Goal: Information Seeking & Learning: Find contact information

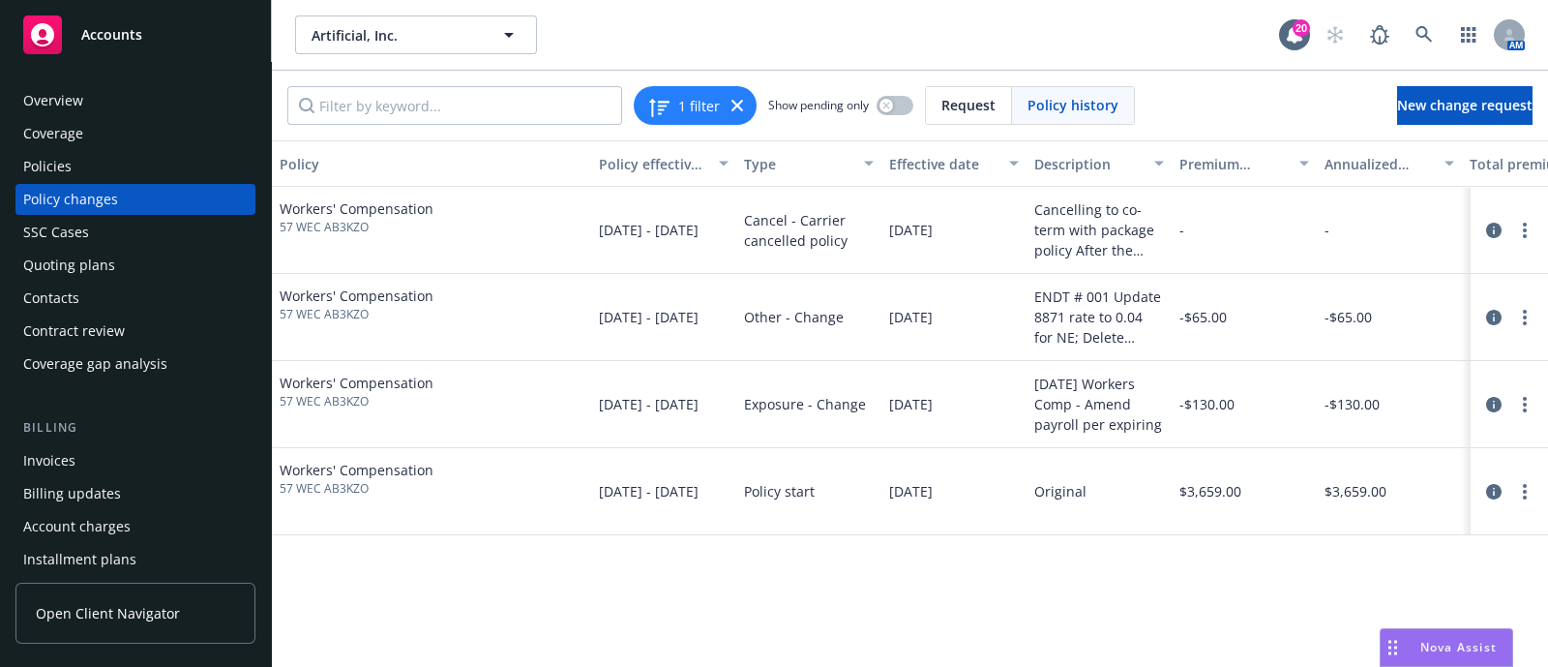
click at [1422, 39] on icon at bounding box center [1424, 34] width 17 height 17
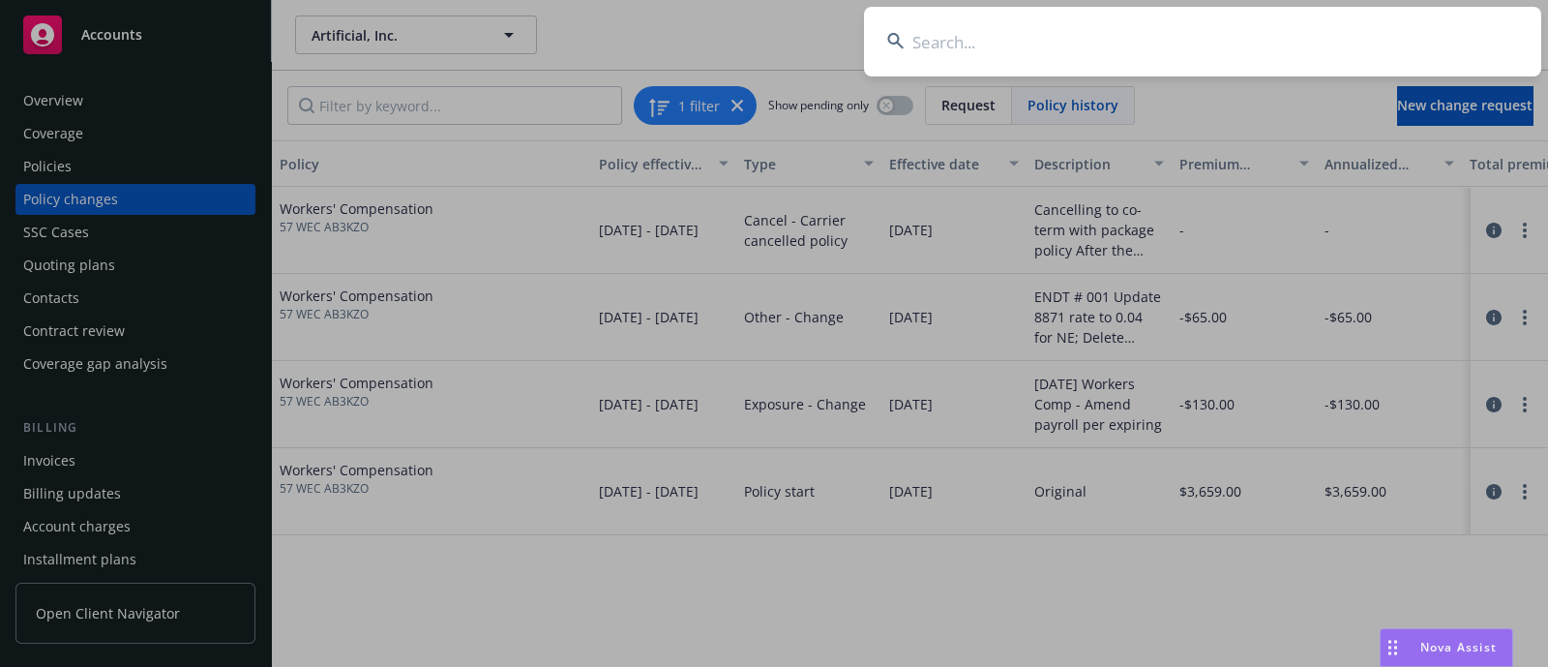
click at [1155, 51] on input at bounding box center [1202, 42] width 677 height 70
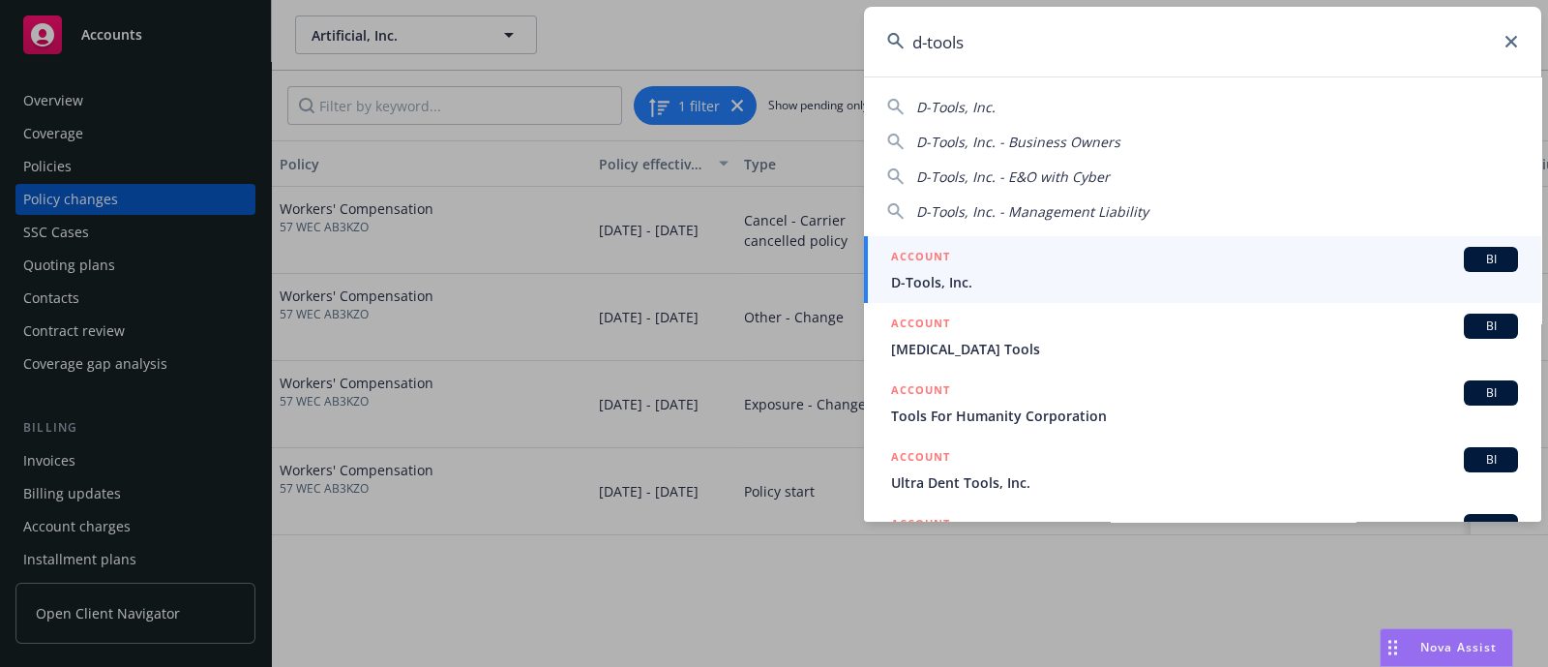
type input "d-tools"
click at [994, 270] on div "ACCOUNT BI" at bounding box center [1204, 259] width 627 height 25
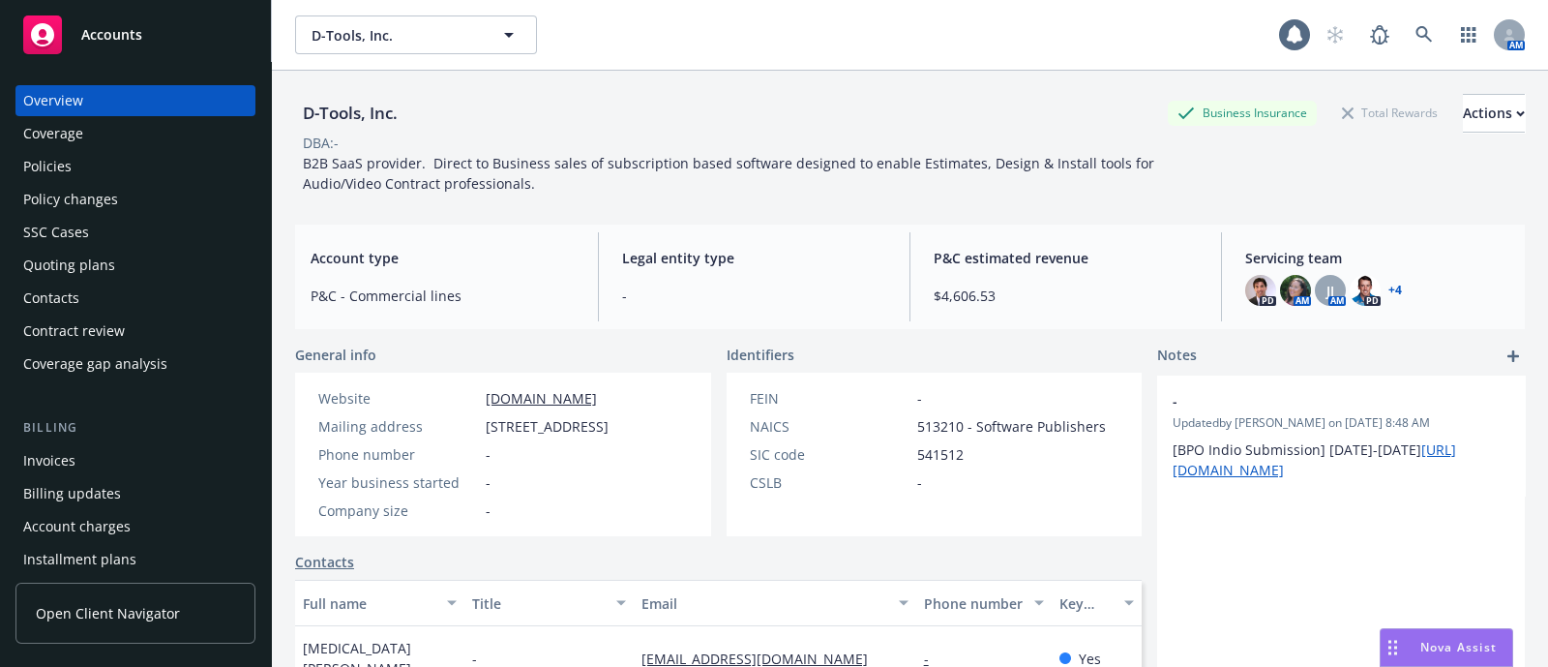
click at [169, 152] on div "Policies" at bounding box center [135, 166] width 224 height 31
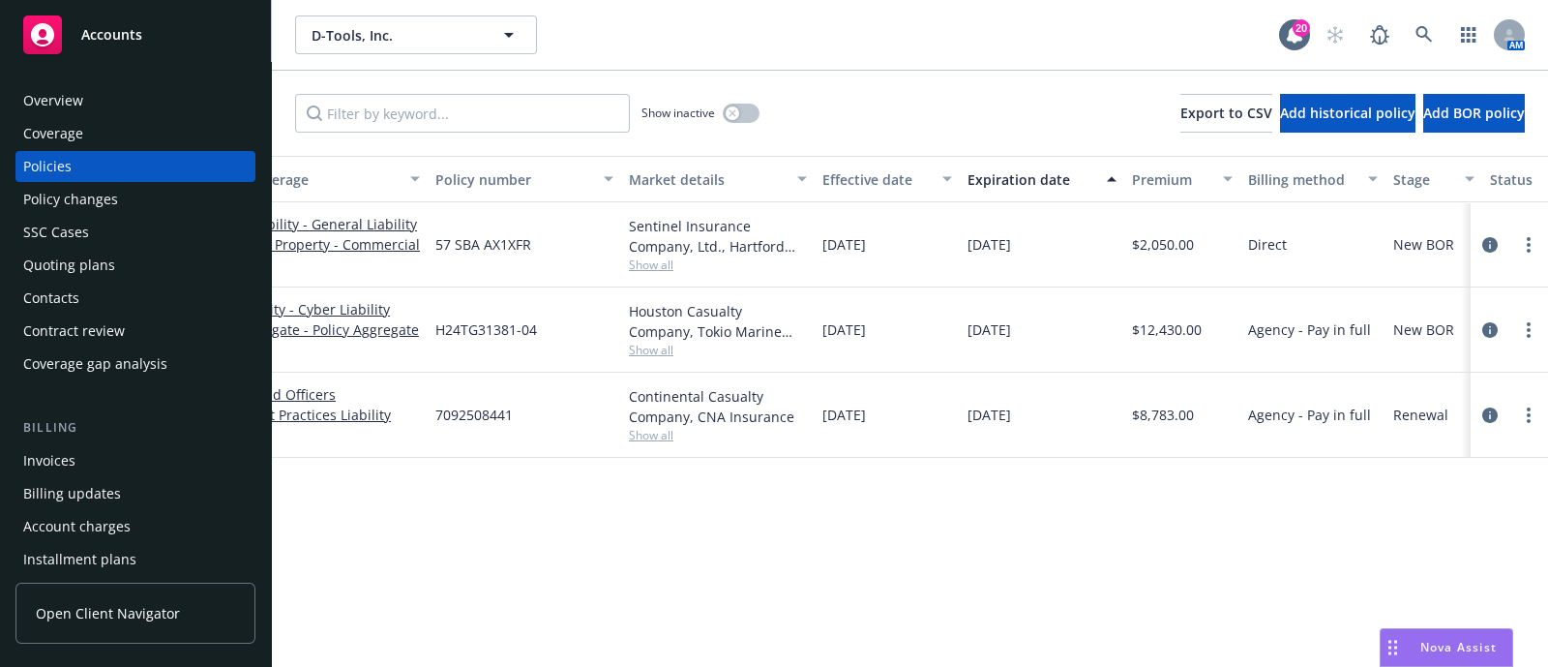
scroll to position [0, 236]
click at [653, 317] on div "Houston Casualty Company, Tokio Marine HCC" at bounding box center [713, 321] width 178 height 41
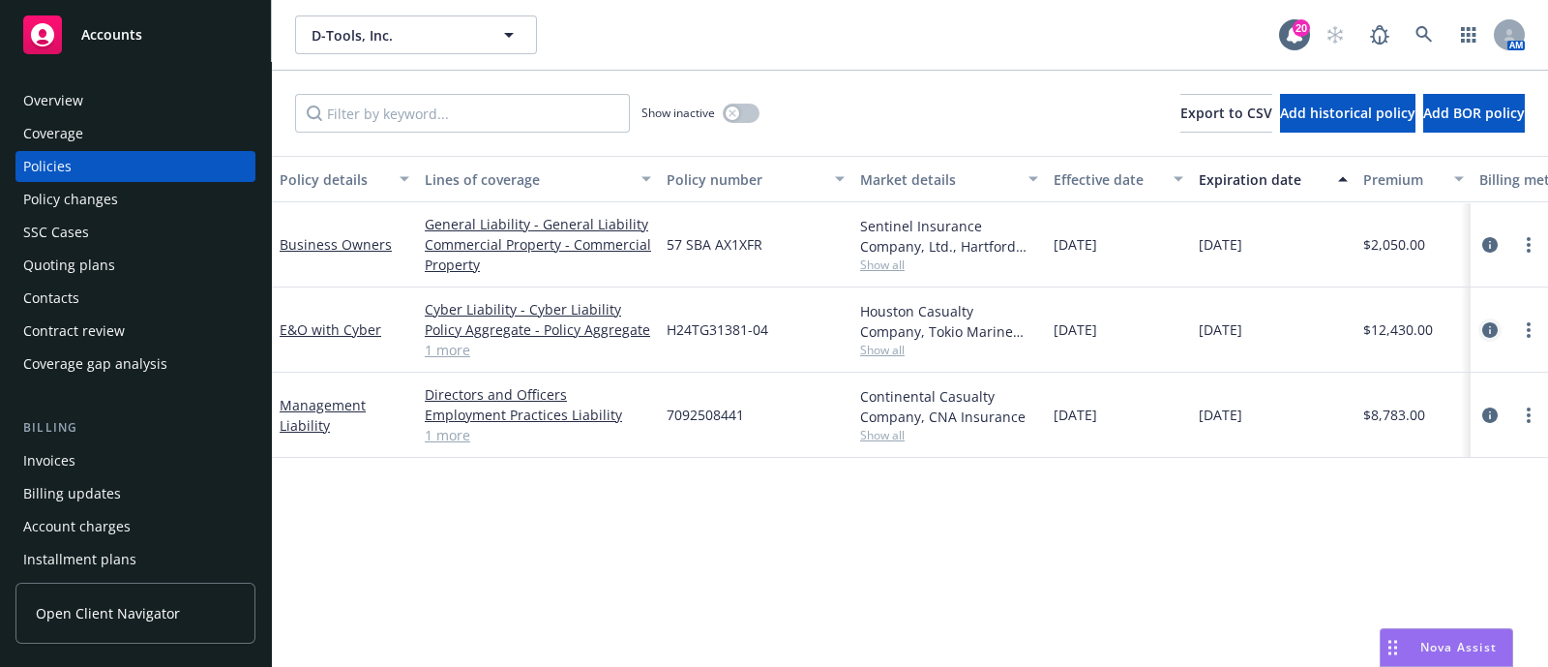
click at [1494, 326] on icon "circleInformation" at bounding box center [1489, 329] width 15 height 15
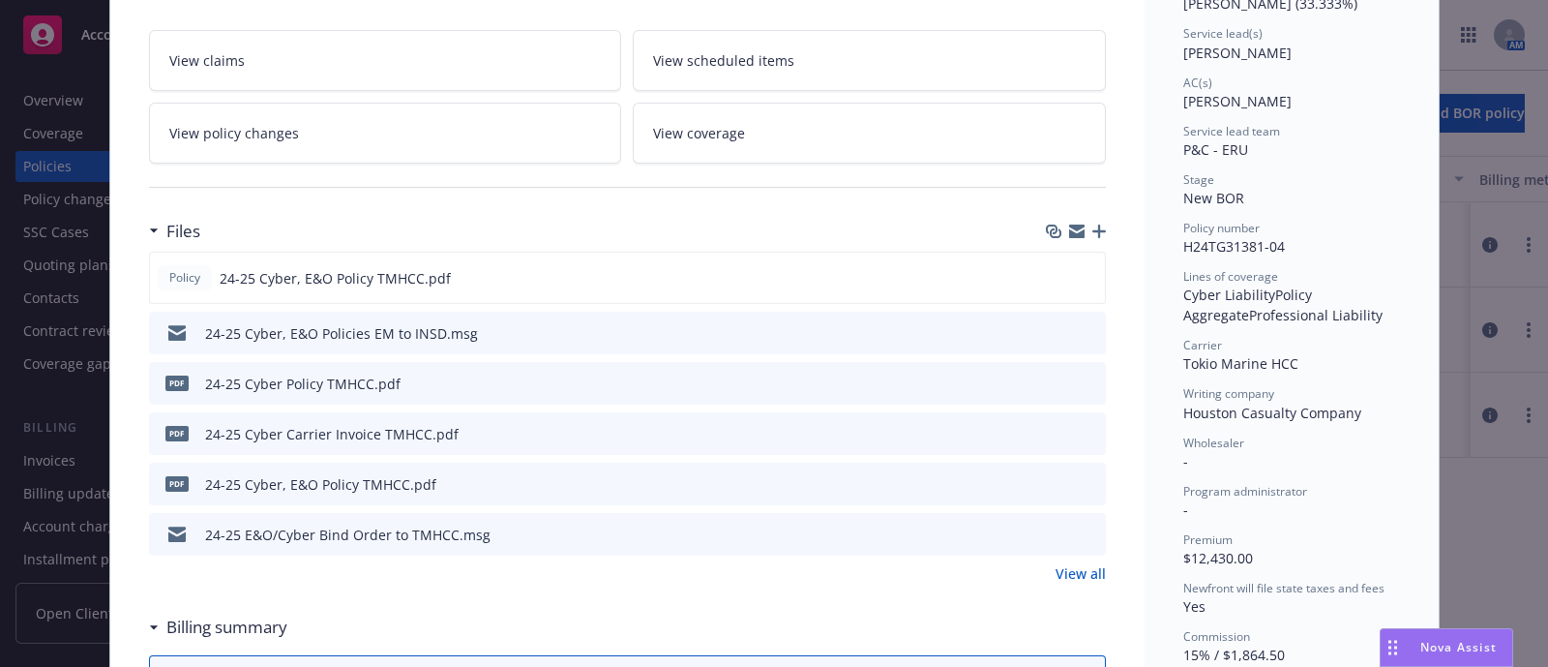
scroll to position [335, 0]
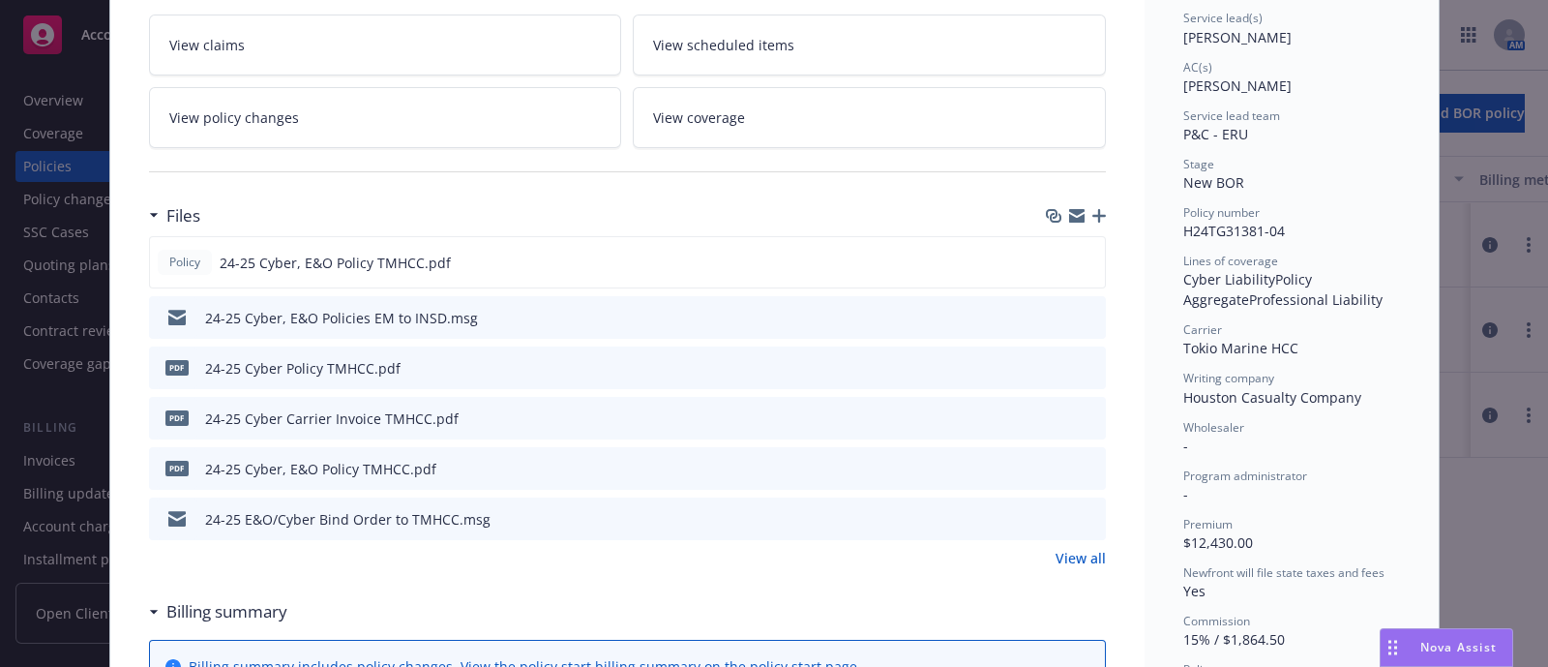
click at [1081, 511] on icon "preview file" at bounding box center [1087, 518] width 17 height 14
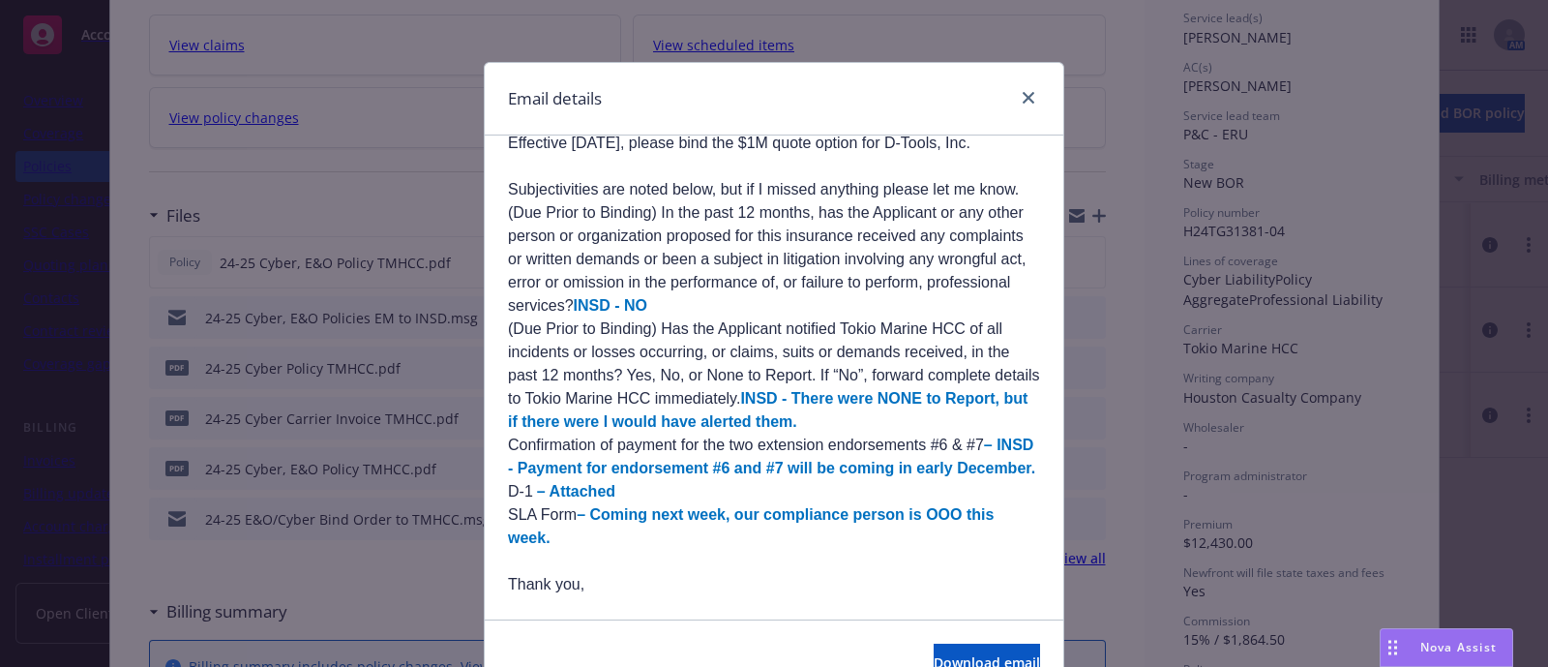
scroll to position [0, 0]
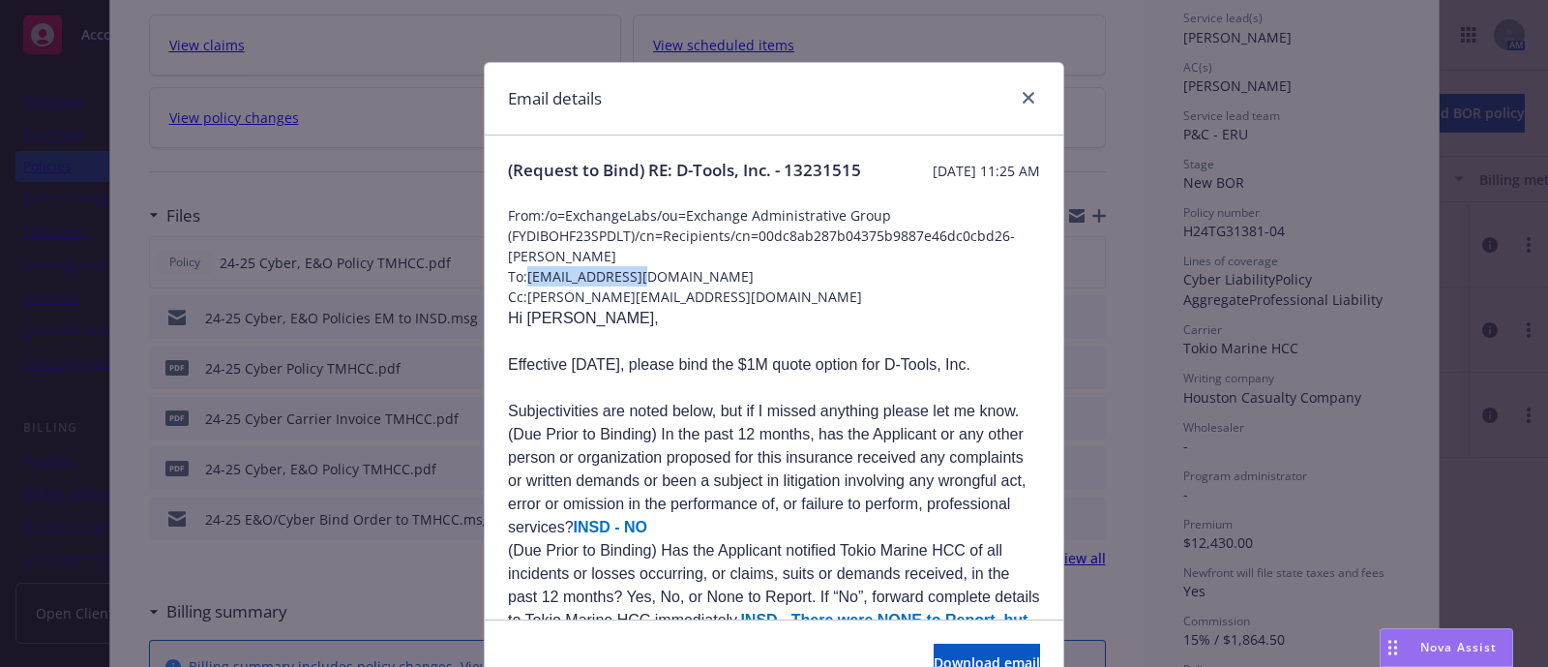
drag, startPoint x: 692, startPoint y: 297, endPoint x: 520, endPoint y: 295, distance: 172.2
click at [520, 286] on span "To: LWONG1@tmhcc.com" at bounding box center [774, 276] width 532 height 20
copy span "[EMAIL_ADDRESS][DOMAIN_NAME]"
drag, startPoint x: 773, startPoint y: 41, endPoint x: 1785, endPoint y: 41, distance: 1012.1
click at [1547, 41] on html "Accounts Overview Coverage Policies Policy changes SSC Cases Quoting plans Cont…" at bounding box center [774, 333] width 1548 height 667
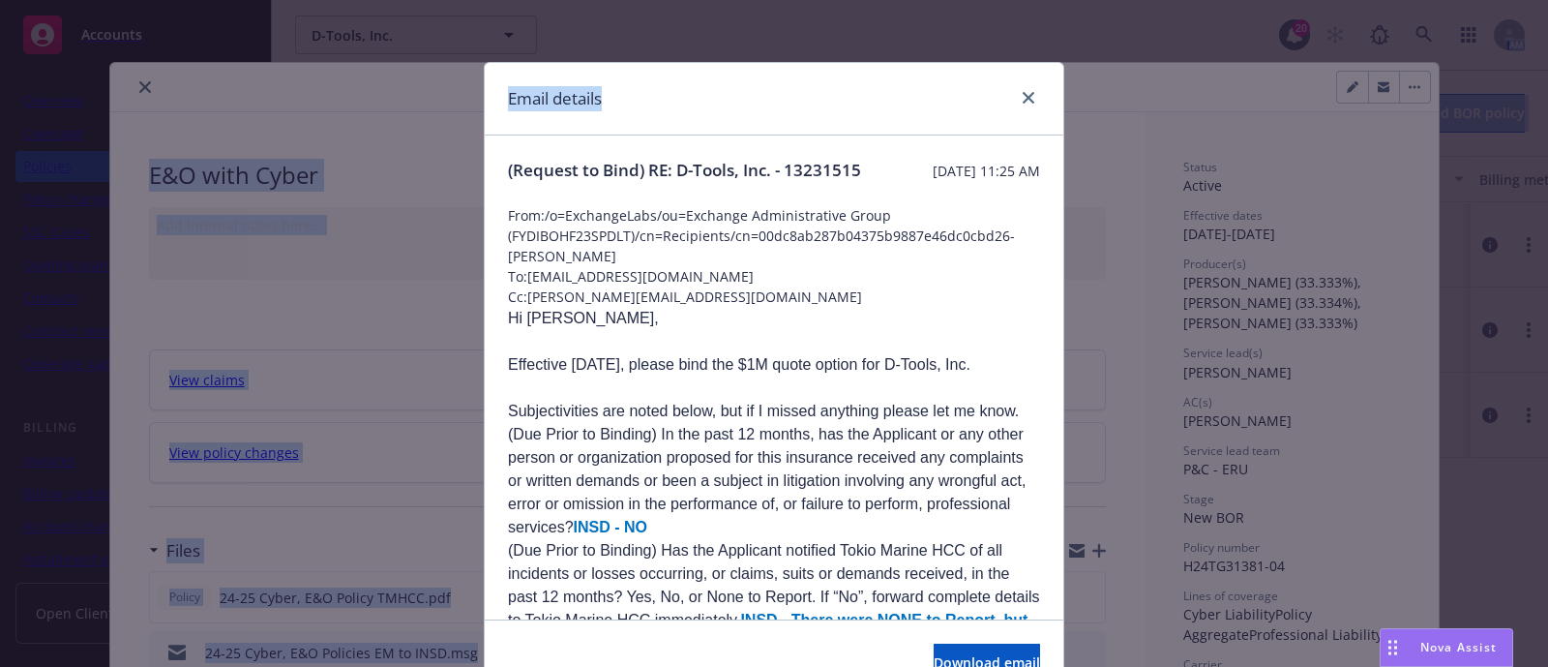
scroll to position [335, 0]
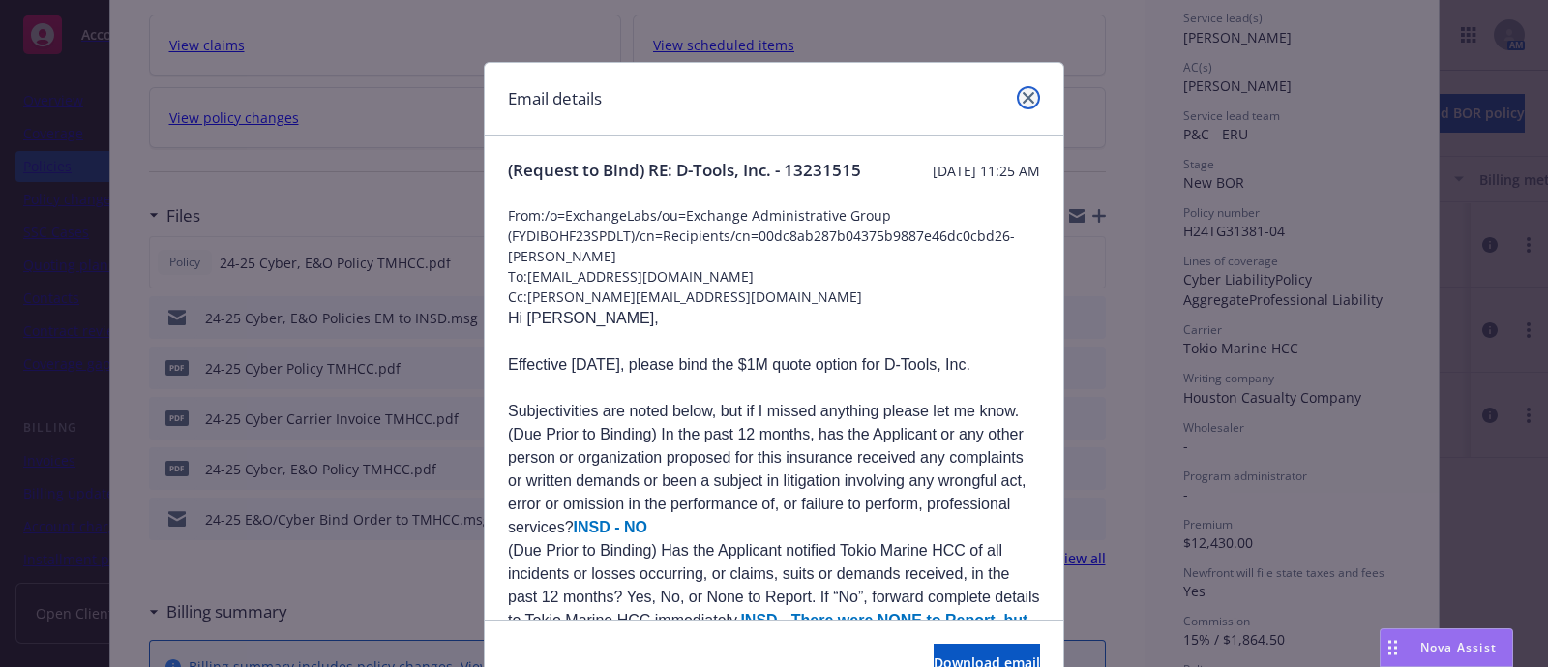
click at [1023, 95] on icon "close" at bounding box center [1029, 98] width 12 height 12
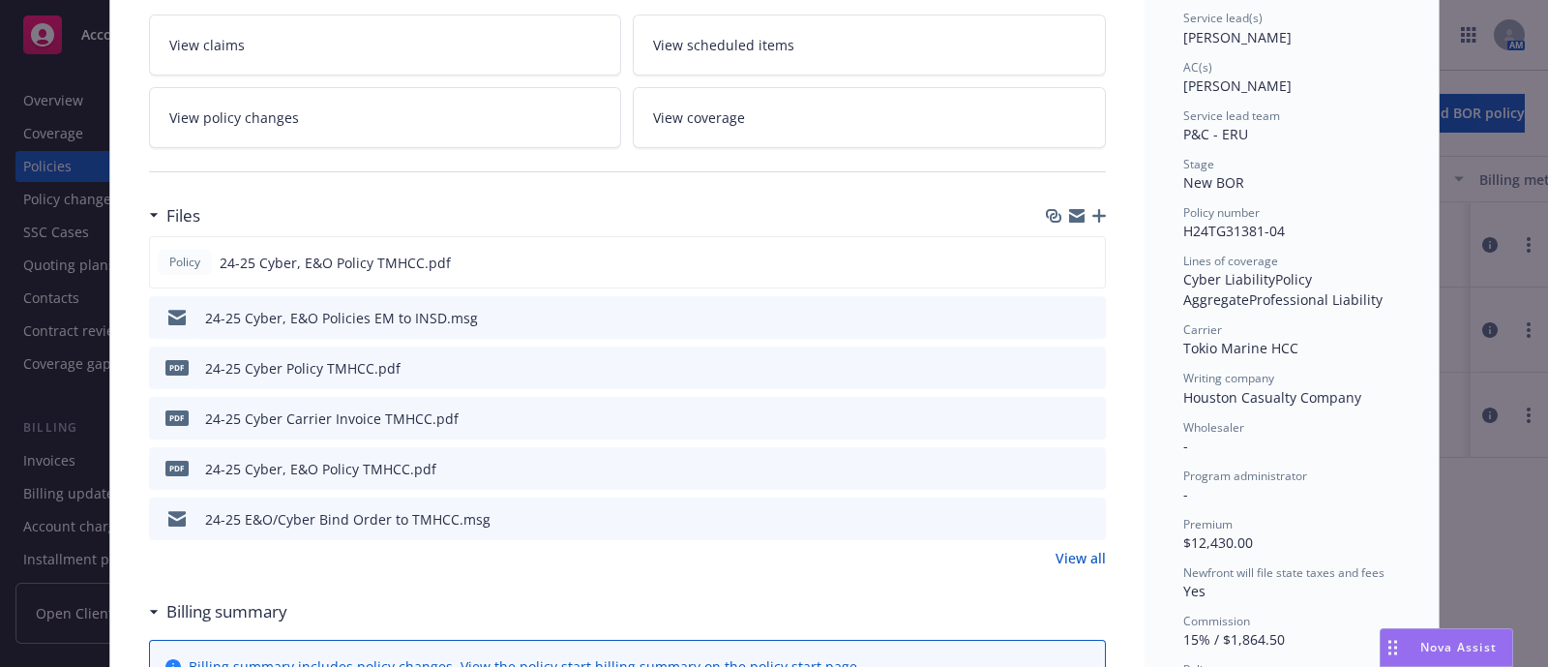
scroll to position [0, 0]
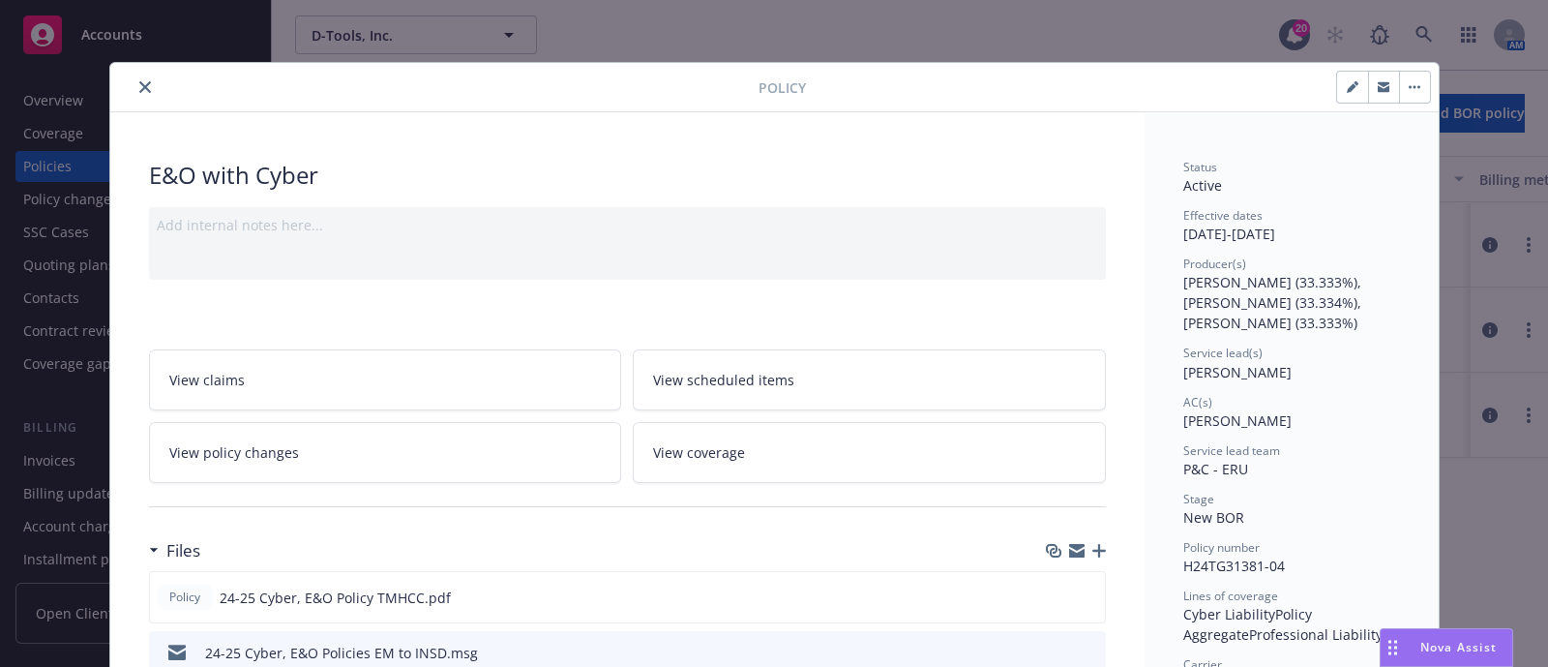
click at [131, 76] on div at bounding box center [438, 86] width 641 height 23
click at [134, 76] on button "close" at bounding box center [145, 86] width 23 height 23
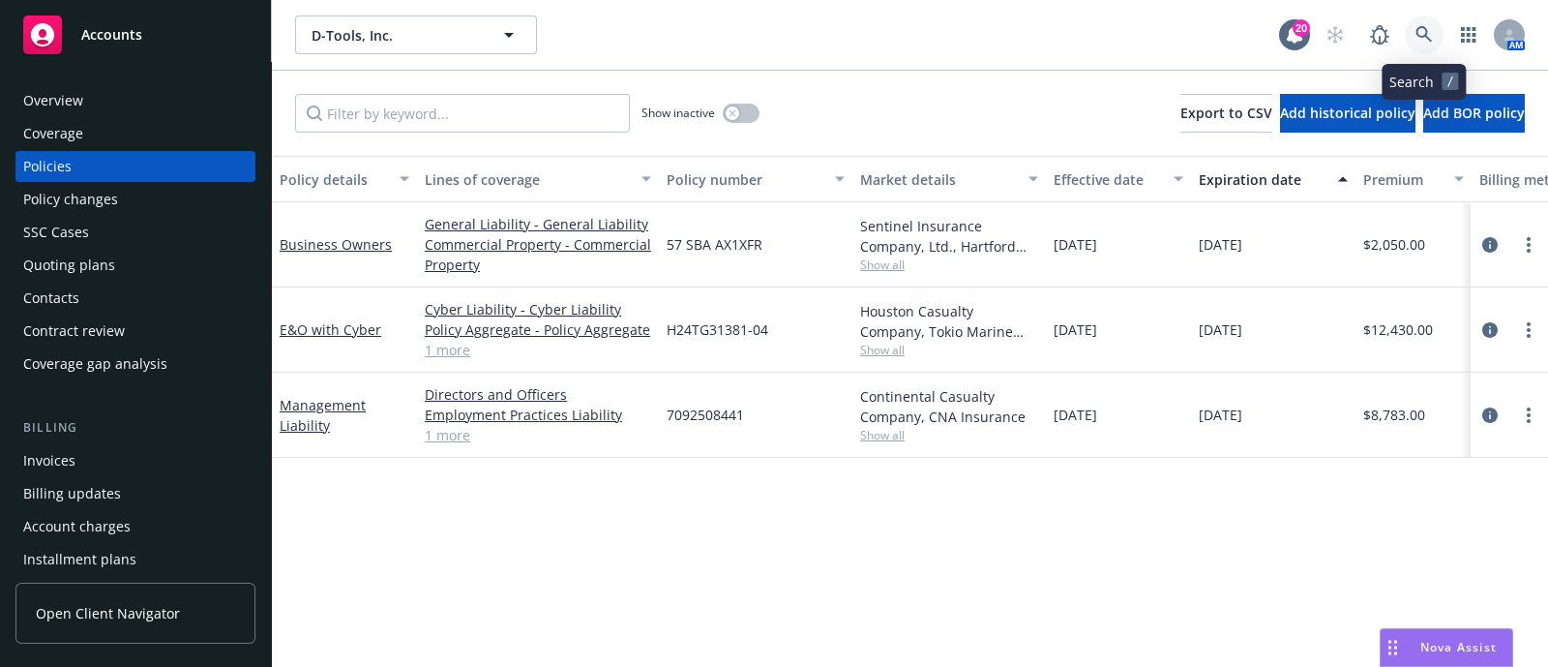
click at [1437, 32] on link at bounding box center [1424, 34] width 39 height 39
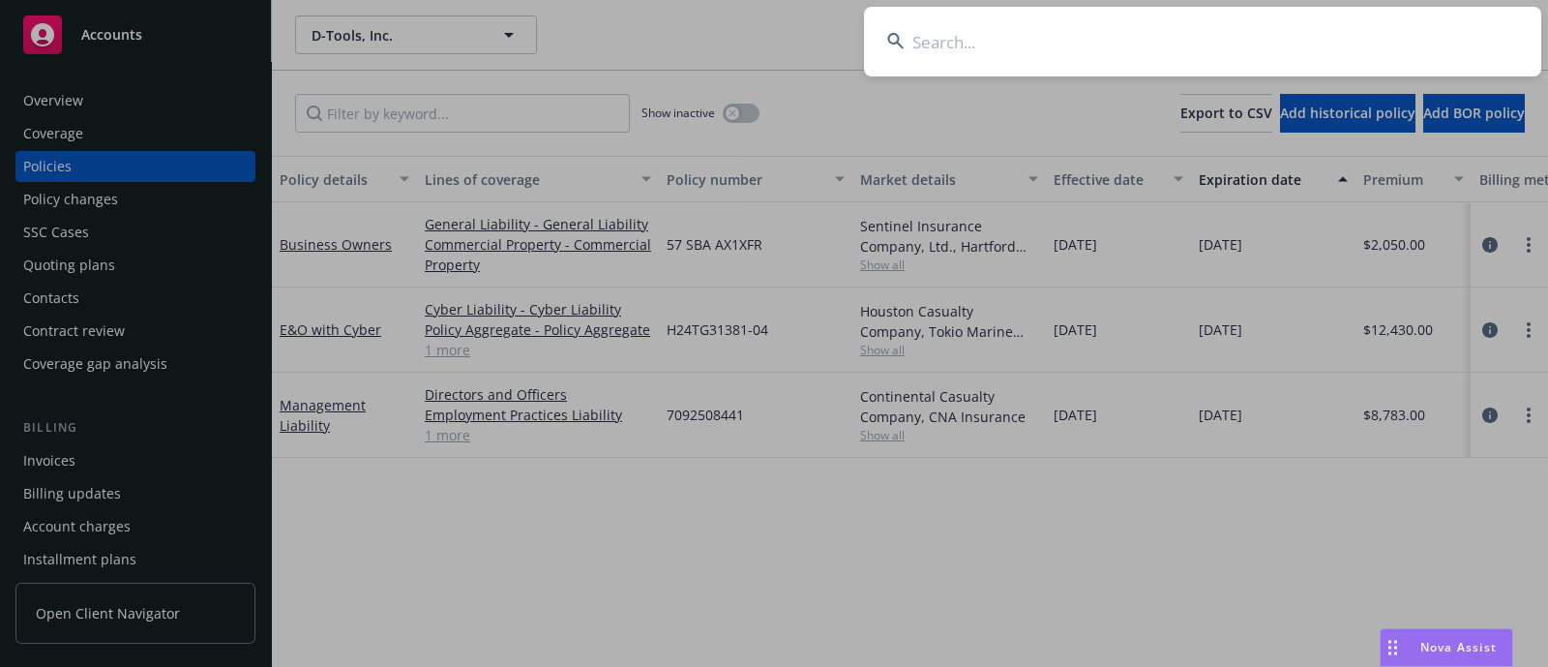
click at [1018, 41] on input at bounding box center [1202, 42] width 677 height 70
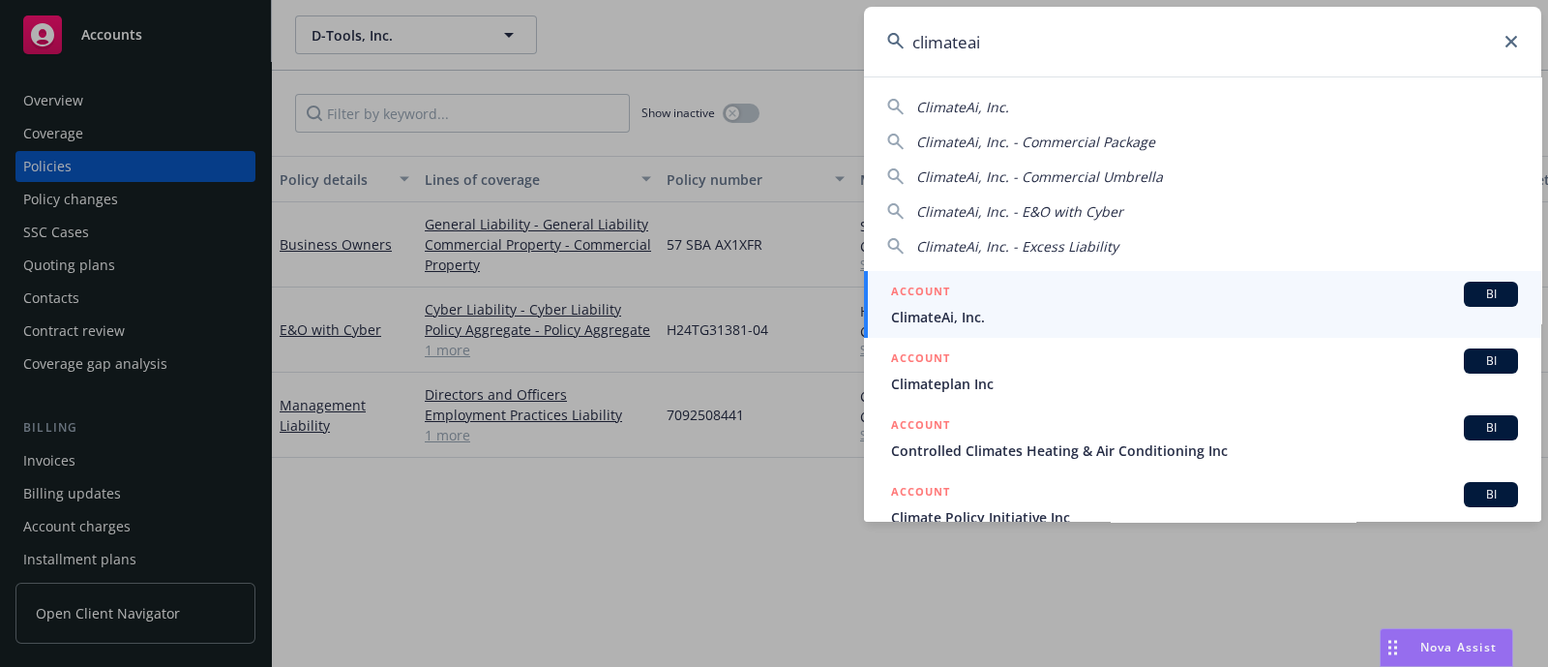
type input "climateai"
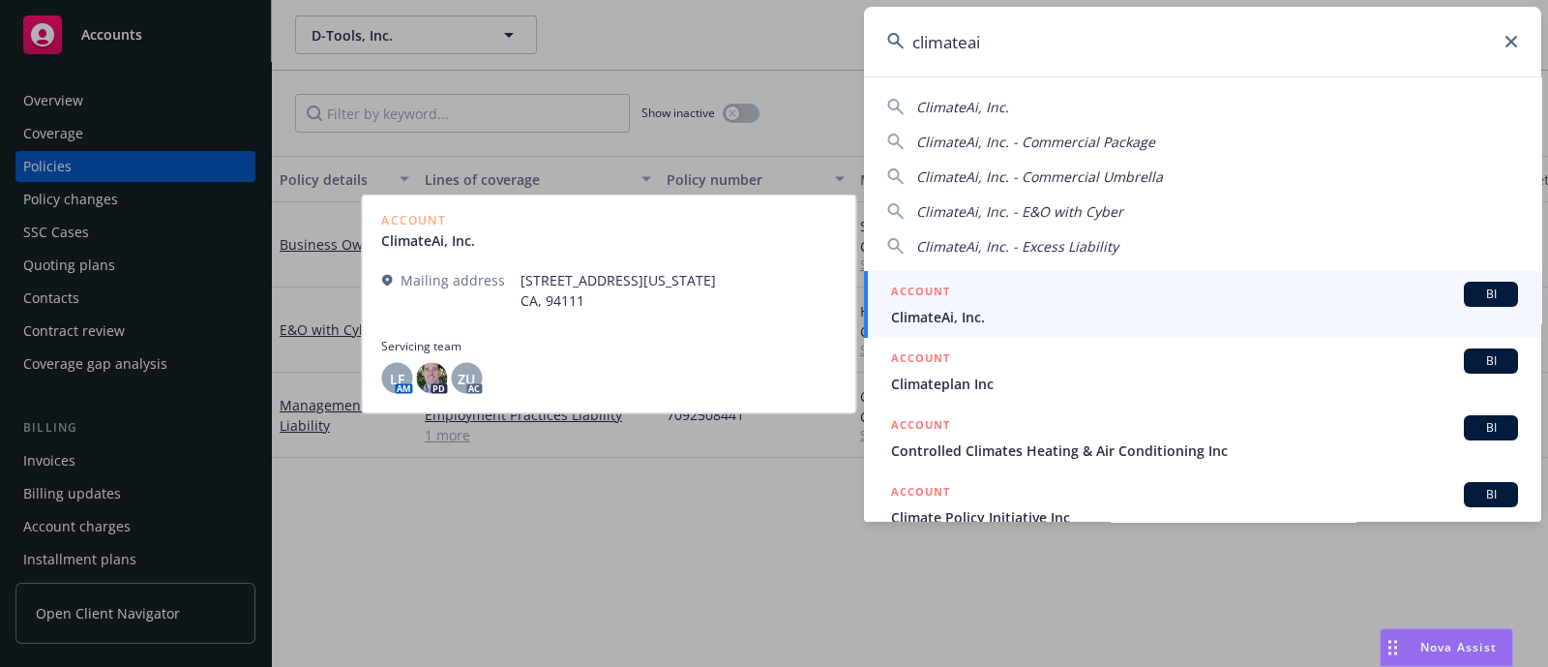
click at [956, 319] on span "ClimateAi, Inc." at bounding box center [1204, 317] width 627 height 20
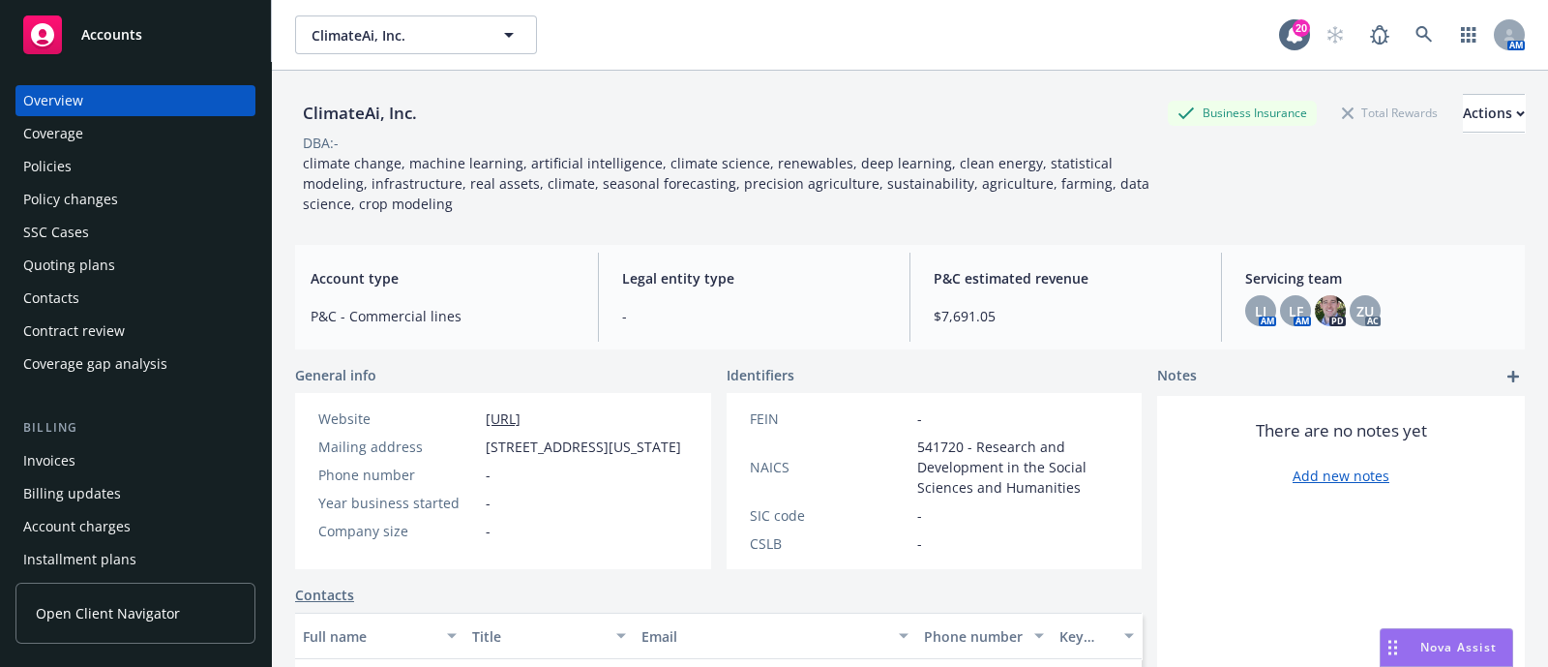
click at [130, 160] on div "Policies" at bounding box center [135, 166] width 224 height 31
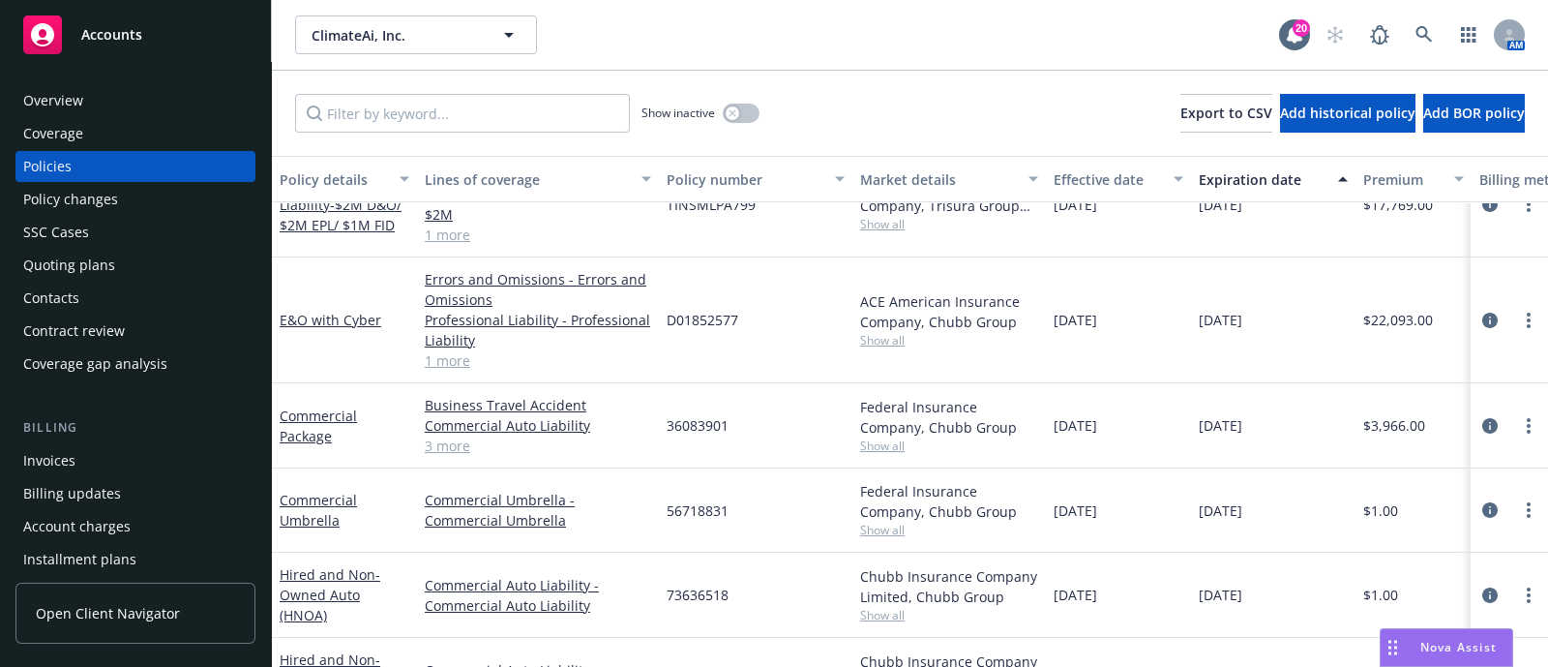
scroll to position [198, 0]
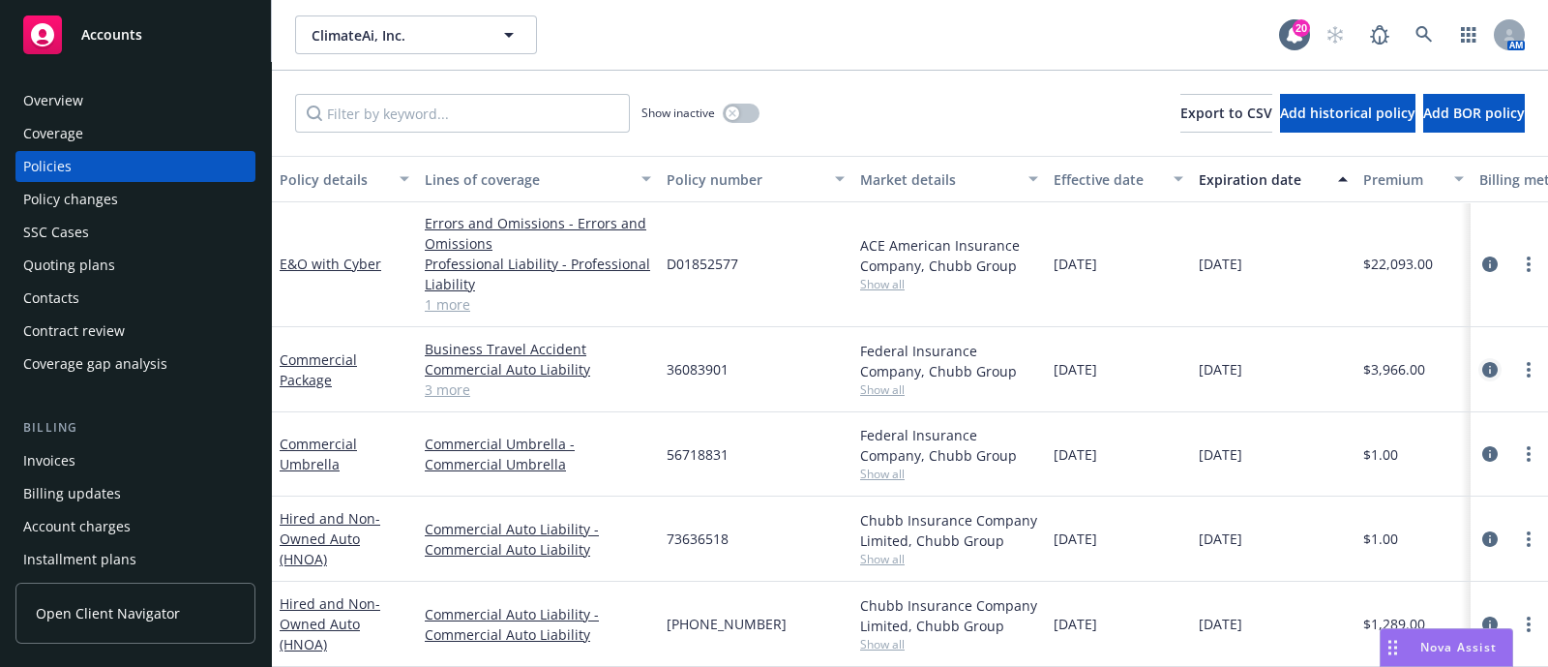
click at [1478, 365] on link "circleInformation" at bounding box center [1489, 369] width 23 height 23
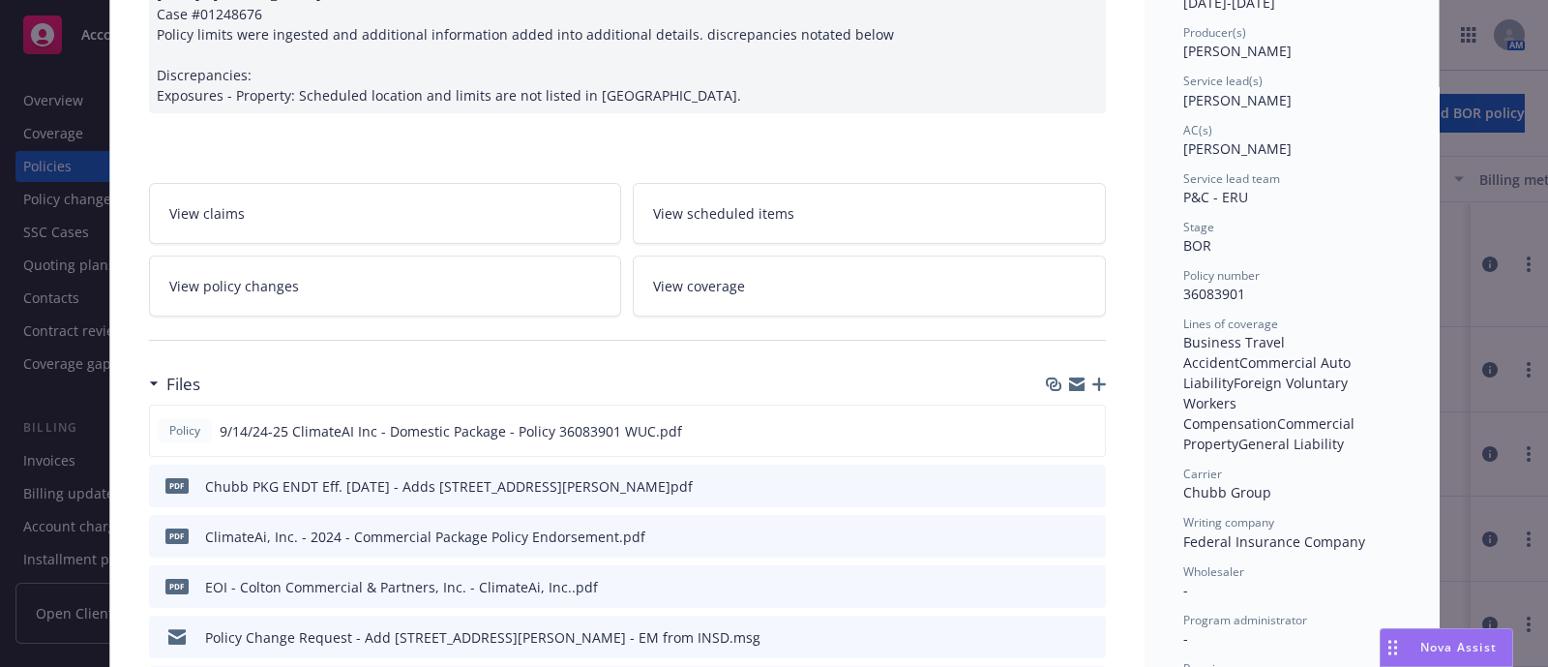
scroll to position [231, 0]
click at [1081, 430] on icon "preview file" at bounding box center [1086, 430] width 17 height 14
click at [1079, 478] on icon "preview file" at bounding box center [1087, 485] width 17 height 14
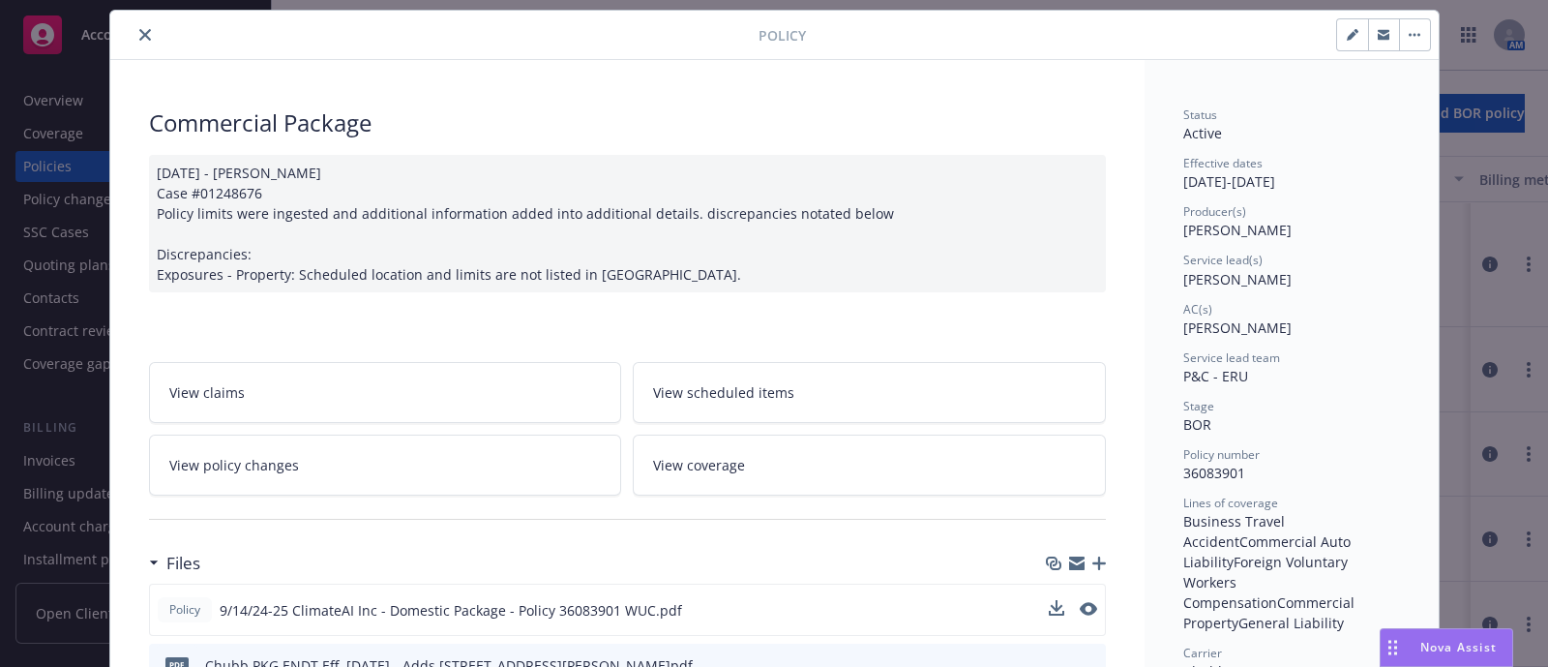
scroll to position [52, 0]
click at [143, 30] on button "close" at bounding box center [145, 34] width 23 height 23
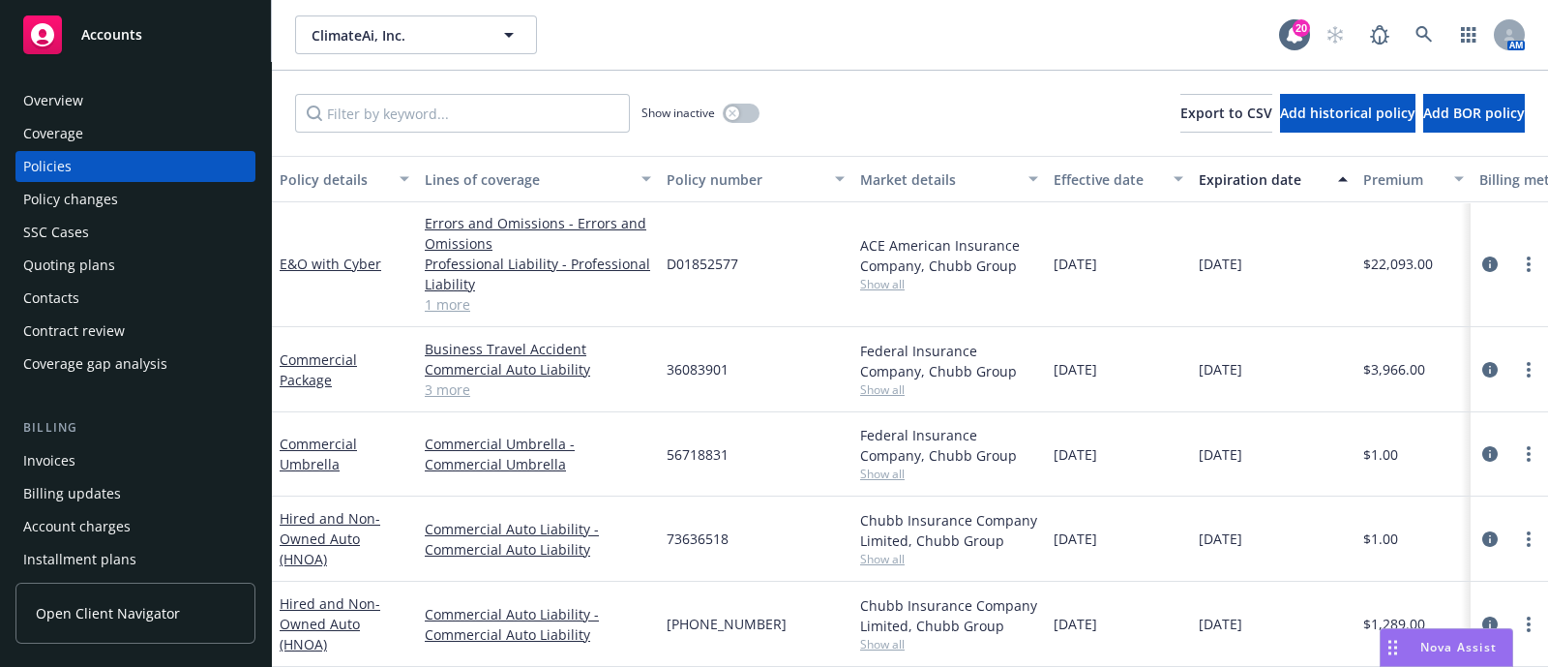
click at [453, 379] on link "3 more" at bounding box center [538, 389] width 226 height 20
